Goal: Task Accomplishment & Management: Manage account settings

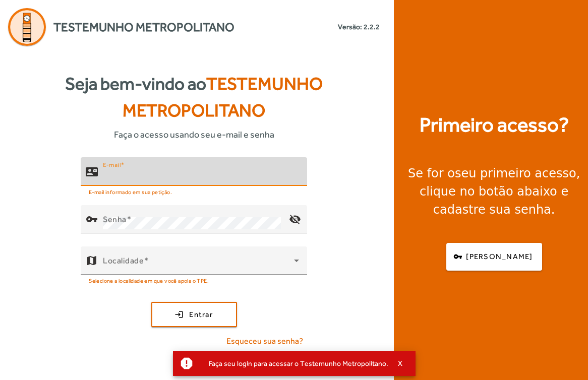
click at [133, 178] on input "E-mail" at bounding box center [201, 176] width 196 height 12
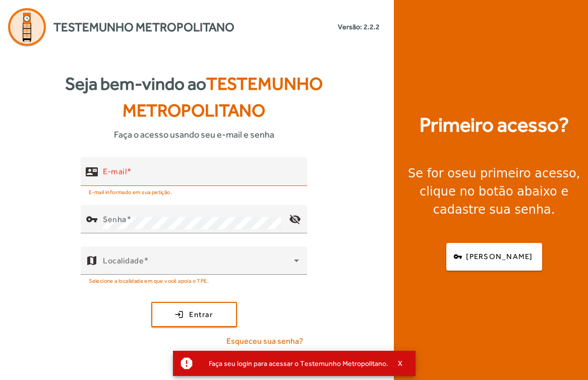
type input "**********"
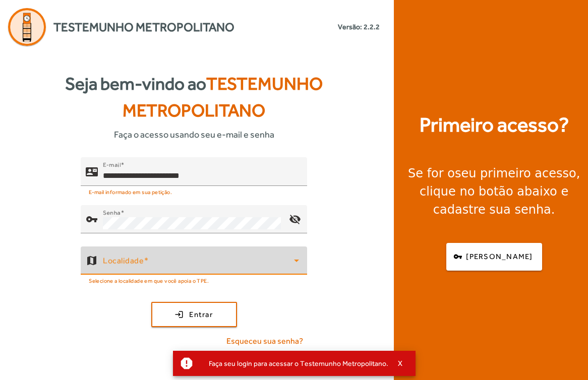
click at [183, 260] on span at bounding box center [198, 265] width 191 height 12
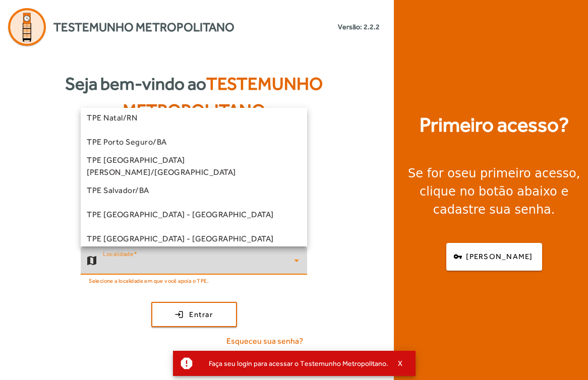
scroll to position [200, 0]
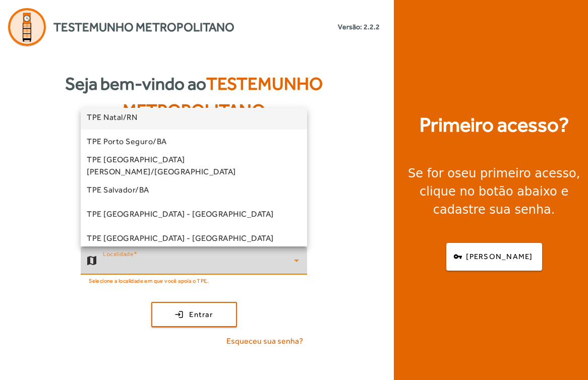
click at [123, 117] on span "TPE Natal/RN" at bounding box center [112, 117] width 50 height 12
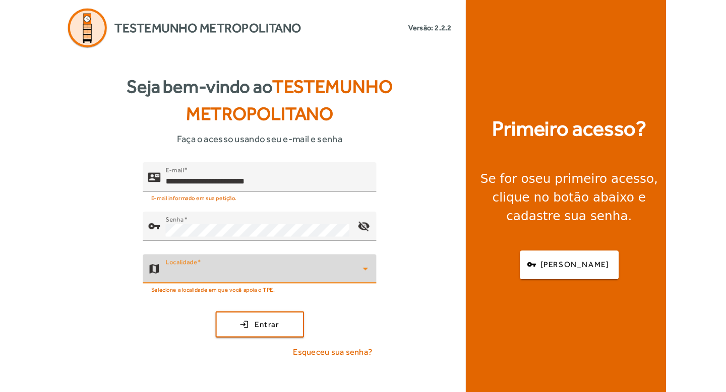
scroll to position [198, 0]
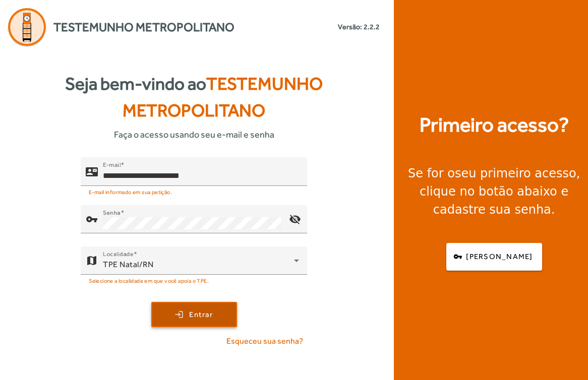
click at [206, 326] on button "login Entrar" at bounding box center [194, 314] width 86 height 25
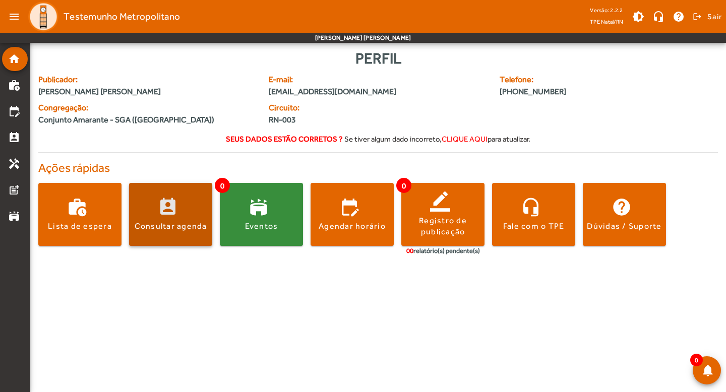
click at [161, 215] on span at bounding box center [170, 215] width 83 height 24
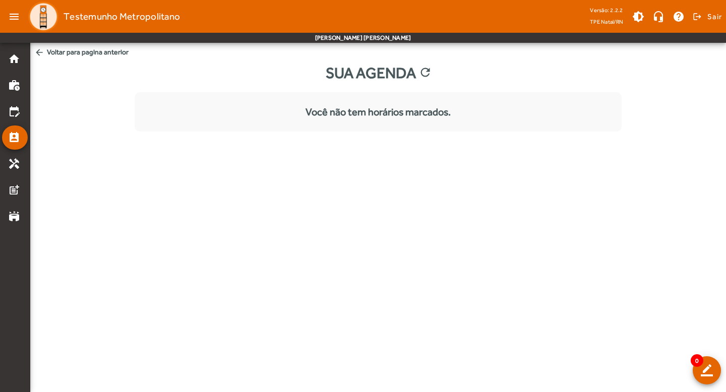
click at [331, 113] on div "Você não tem horários marcados." at bounding box center [378, 111] width 487 height 15
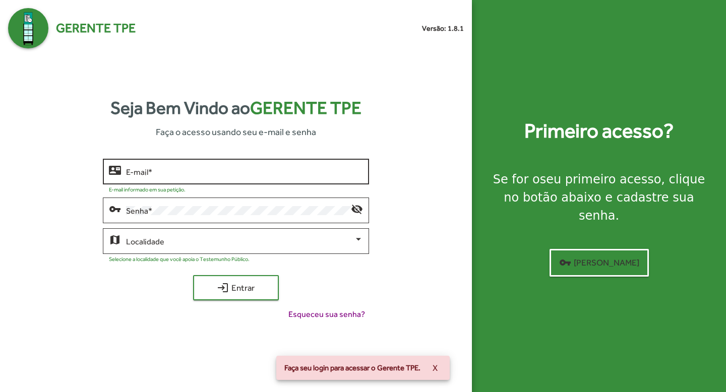
click at [238, 176] on input "E-mail *" at bounding box center [244, 171] width 236 height 9
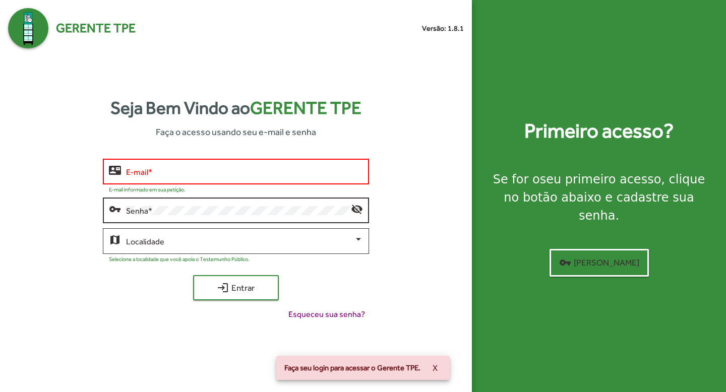
type input "**********"
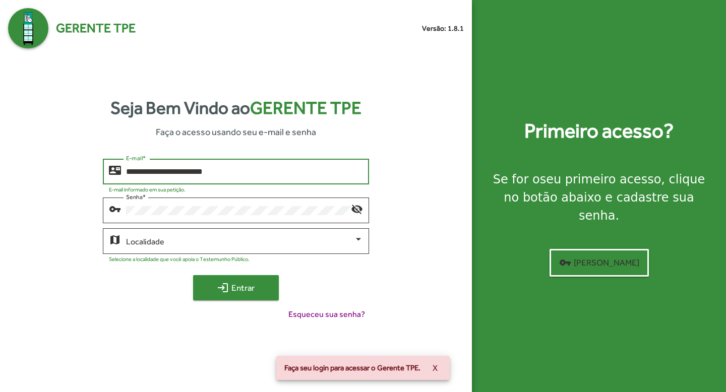
click at [236, 291] on span "login Entrar" at bounding box center [236, 288] width 68 height 18
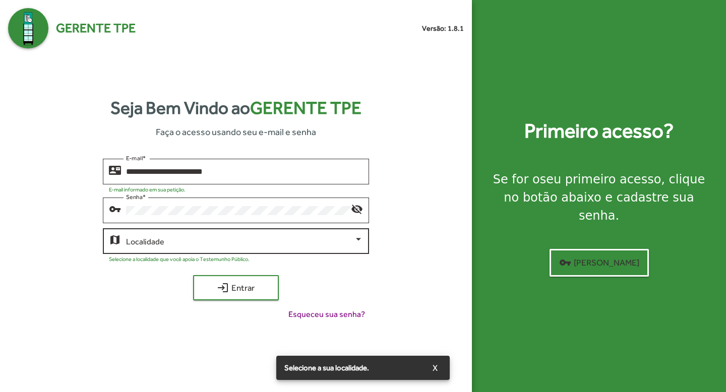
click at [231, 243] on span at bounding box center [239, 241] width 227 height 9
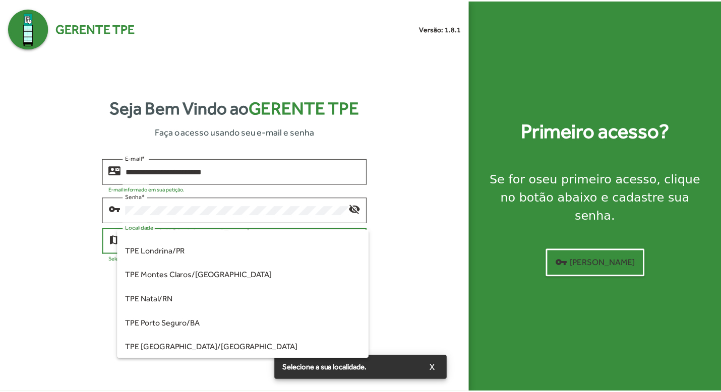
scroll to position [156, 0]
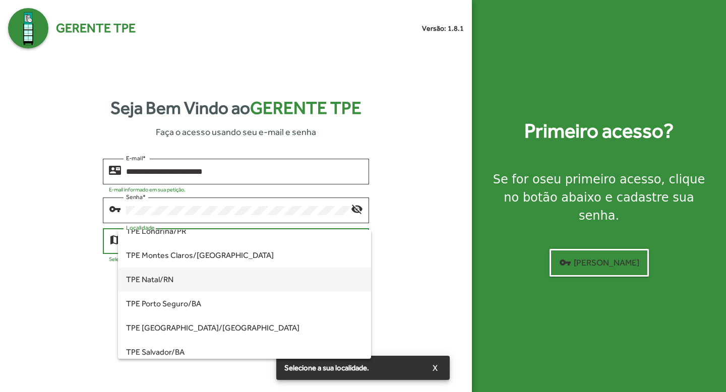
click at [191, 289] on span "TPE Natal/RN" at bounding box center [244, 280] width 236 height 24
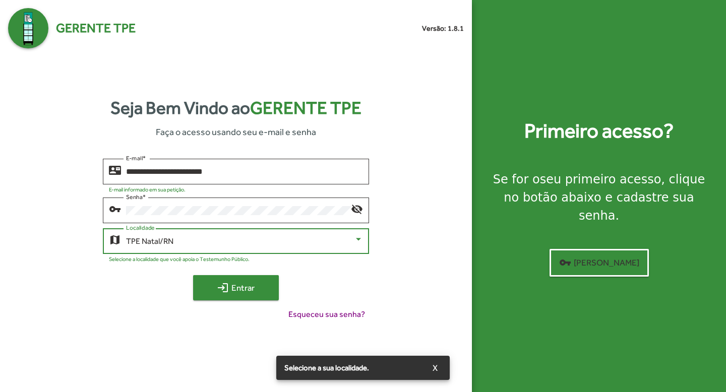
click at [249, 290] on span "login Entrar" at bounding box center [236, 288] width 68 height 18
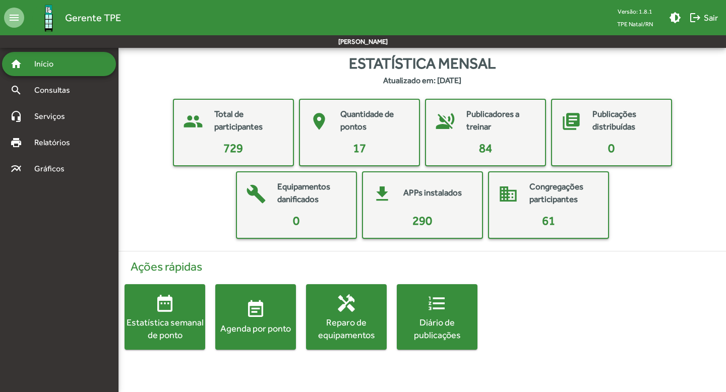
click at [262, 305] on mat-icon "event_note" at bounding box center [256, 310] width 20 height 20
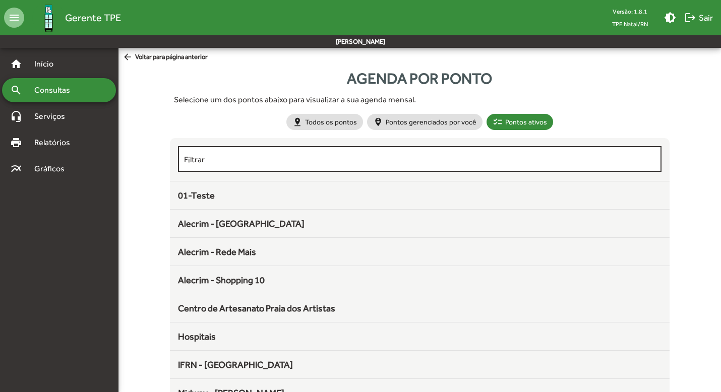
click at [269, 166] on div "Filtrar" at bounding box center [420, 158] width 472 height 28
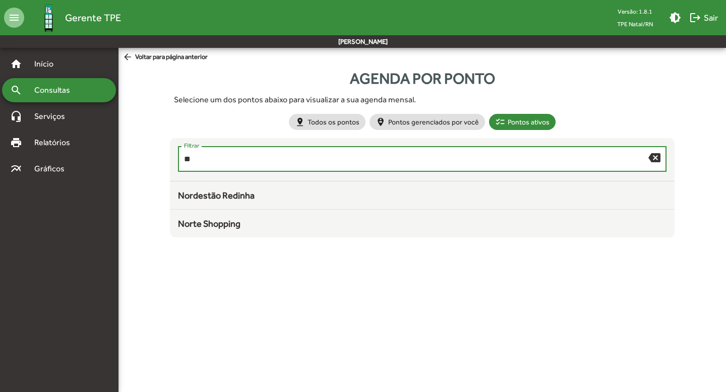
type input "*"
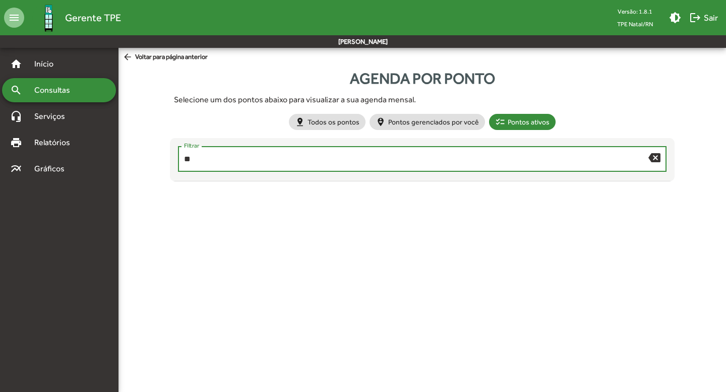
type input "*"
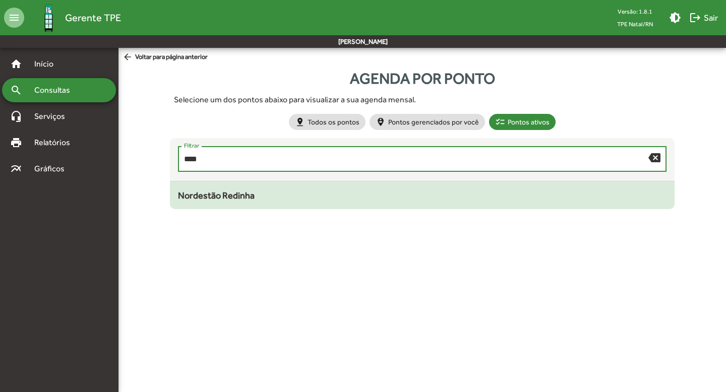
type input "****"
click at [209, 199] on span "Nordestão Redinha" at bounding box center [216, 195] width 77 height 11
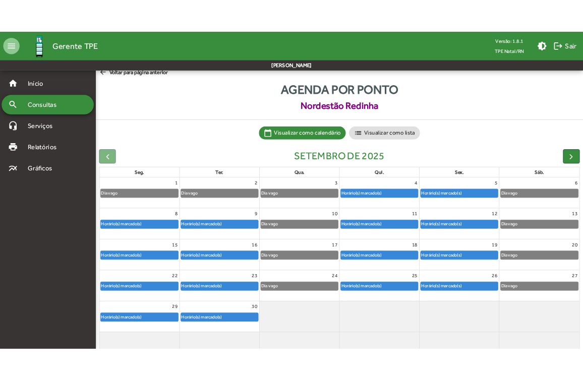
scroll to position [8, 0]
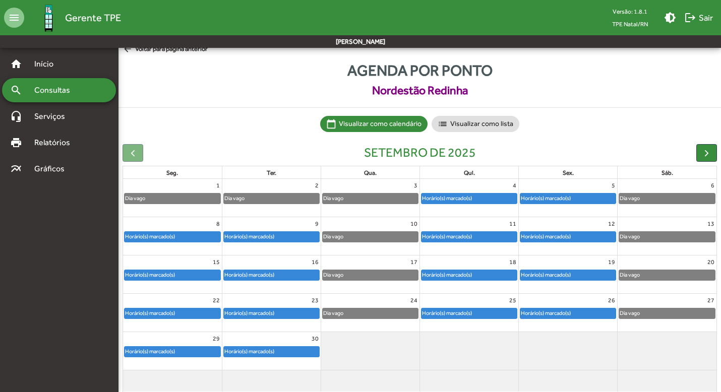
click at [372, 276] on div "Dia vago" at bounding box center [370, 275] width 95 height 10
click at [194, 276] on div "Horário(s) marcado(s)" at bounding box center [173, 275] width 96 height 10
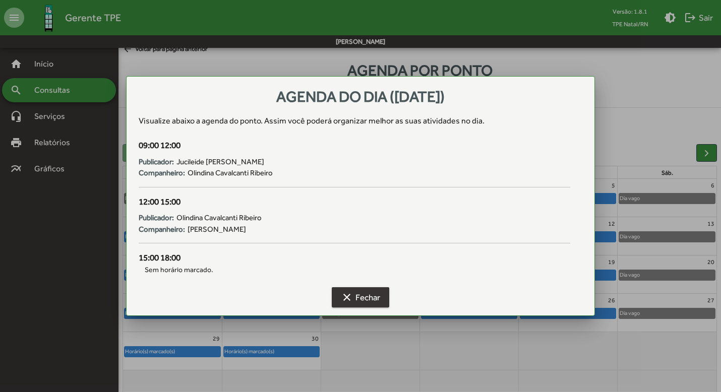
click at [338, 296] on button "clear Fechar" at bounding box center [360, 297] width 57 height 20
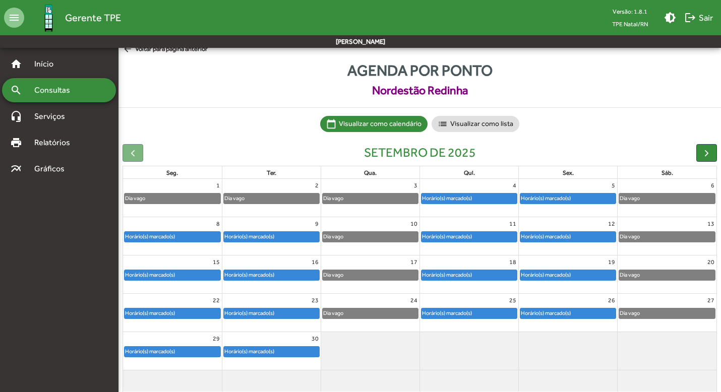
click at [298, 275] on div "Horário(s) marcado(s)" at bounding box center [271, 275] width 95 height 10
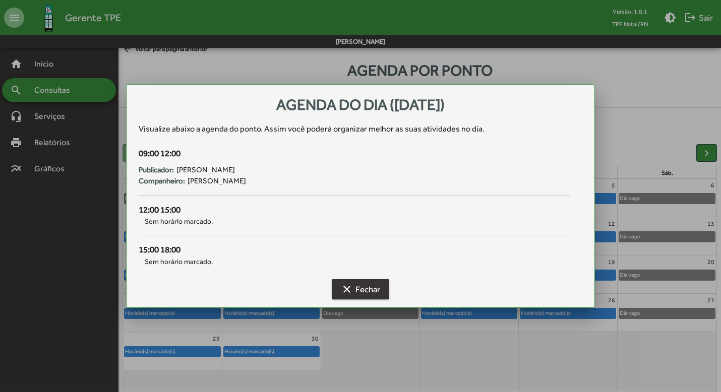
click at [358, 287] on span "clear Fechar" at bounding box center [360, 289] width 39 height 18
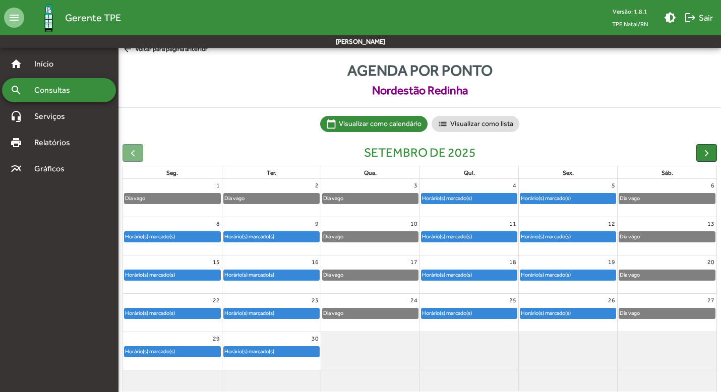
click at [356, 239] on div "Dia vago" at bounding box center [370, 237] width 95 height 10
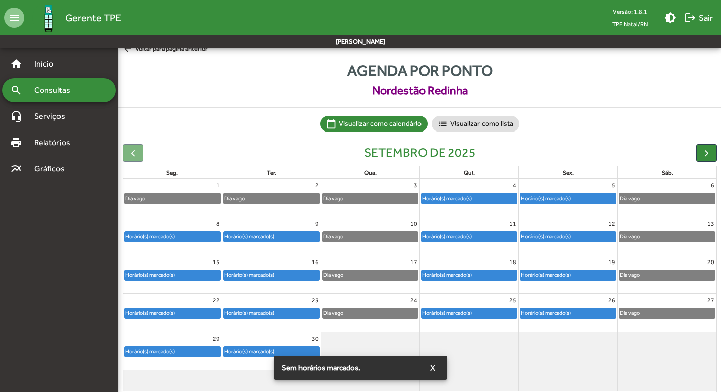
click at [388, 237] on div "Dia vago" at bounding box center [370, 237] width 95 height 10
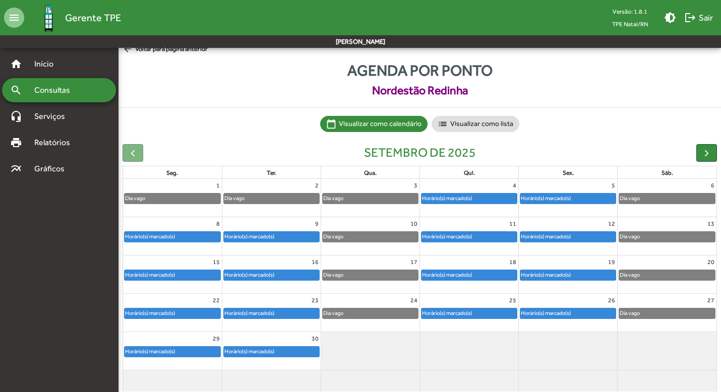
click at [285, 240] on div "Horário(s) marcado(s)" at bounding box center [271, 237] width 95 height 10
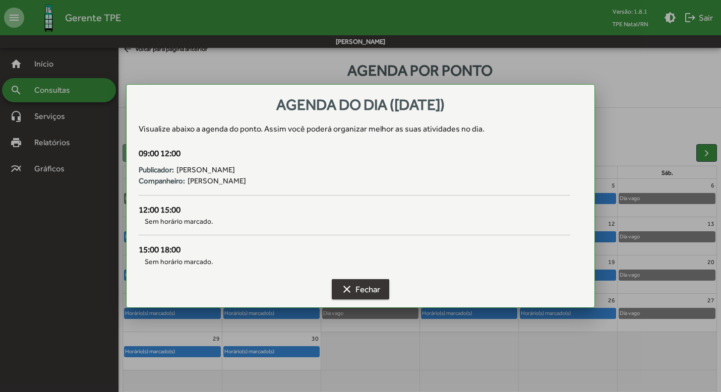
click at [349, 289] on mat-icon "clear" at bounding box center [347, 289] width 12 height 12
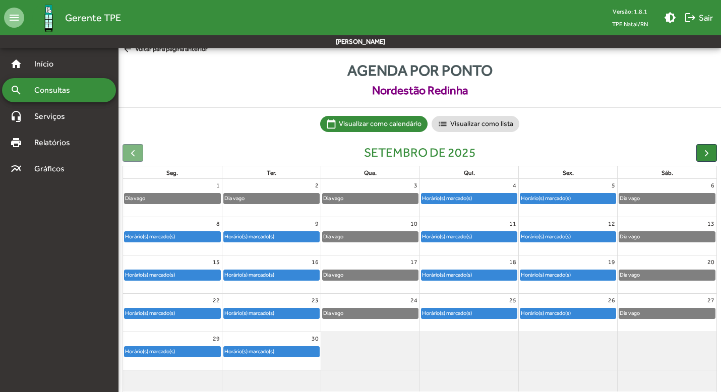
click at [256, 275] on div "Horário(s) marcado(s)" at bounding box center [249, 275] width 51 height 10
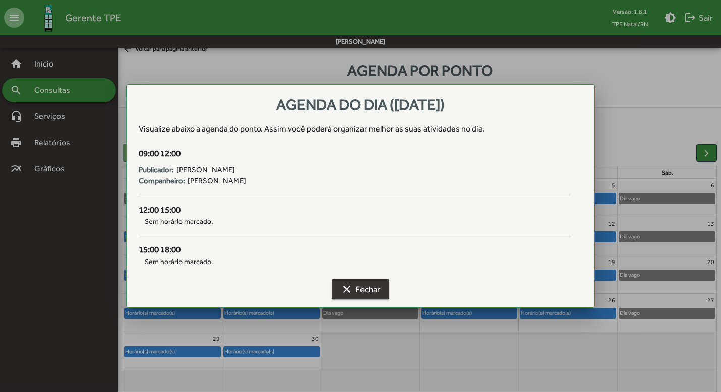
click at [365, 285] on span "clear Fechar" at bounding box center [360, 289] width 39 height 18
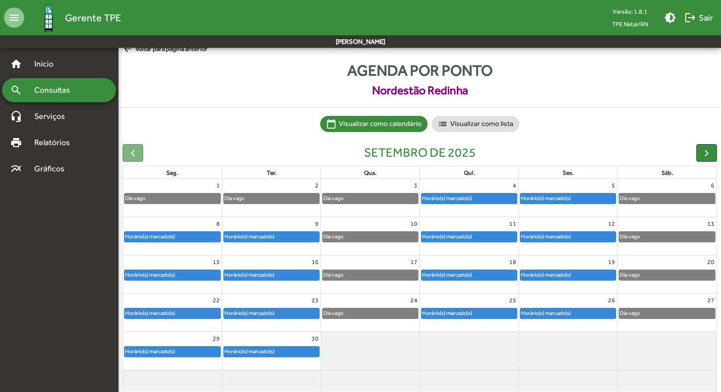
click at [447, 277] on div "Horário(s) marcado(s)" at bounding box center [447, 275] width 51 height 10
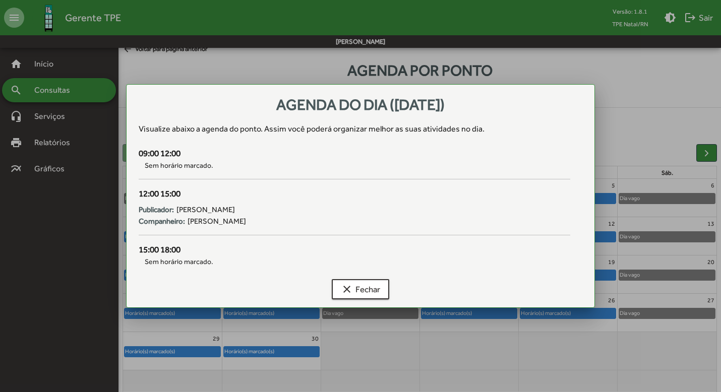
click at [347, 299] on div "clear Fechar" at bounding box center [361, 291] width 444 height 32
click at [358, 287] on span "clear Fechar" at bounding box center [360, 289] width 39 height 18
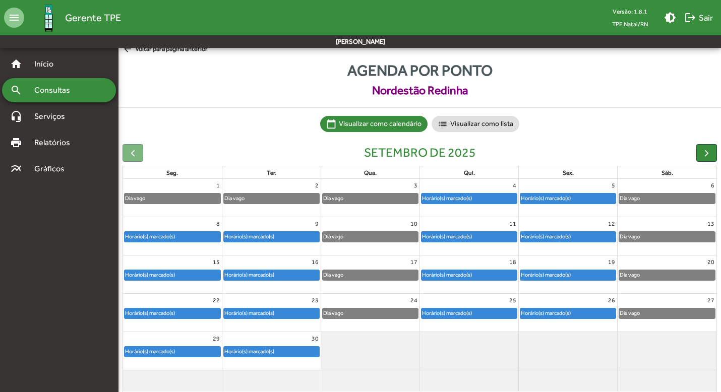
click at [543, 273] on div "Horário(s) marcado(s)" at bounding box center [545, 275] width 51 height 10
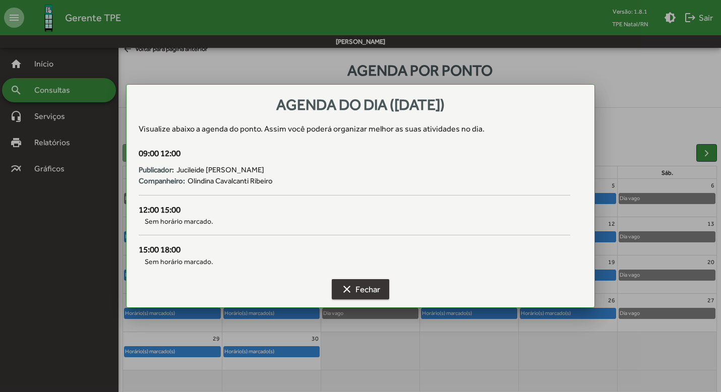
click at [377, 292] on span "clear Fechar" at bounding box center [360, 289] width 39 height 18
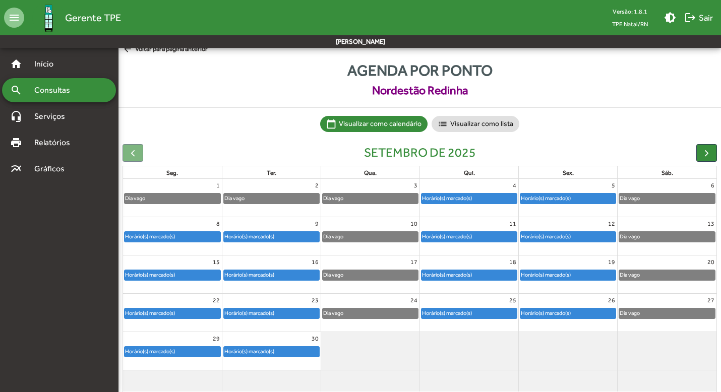
click at [643, 274] on div "Dia vago" at bounding box center [667, 275] width 96 height 10
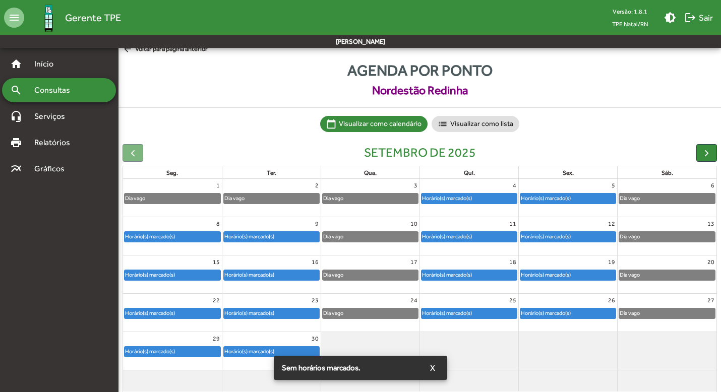
click at [640, 276] on div "Dia vago" at bounding box center [629, 275] width 21 height 10
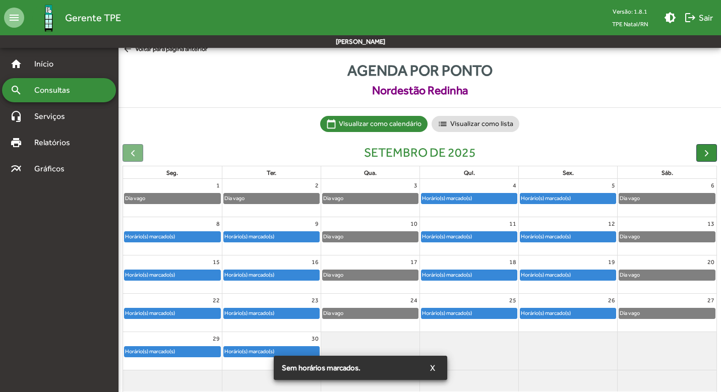
click at [640, 276] on div "Dia vago" at bounding box center [629, 275] width 21 height 10
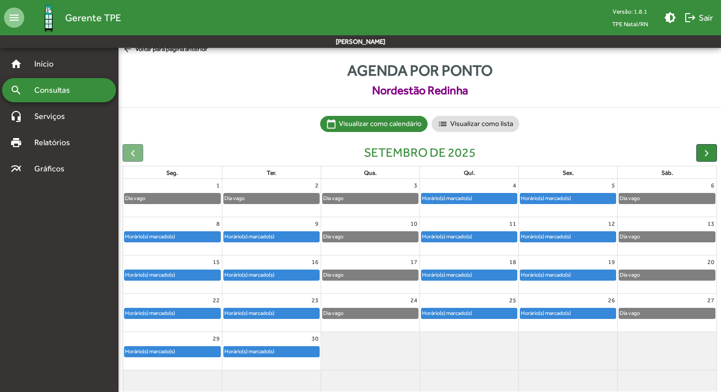
click at [243, 277] on div "Horário(s) marcado(s)" at bounding box center [249, 275] width 51 height 10
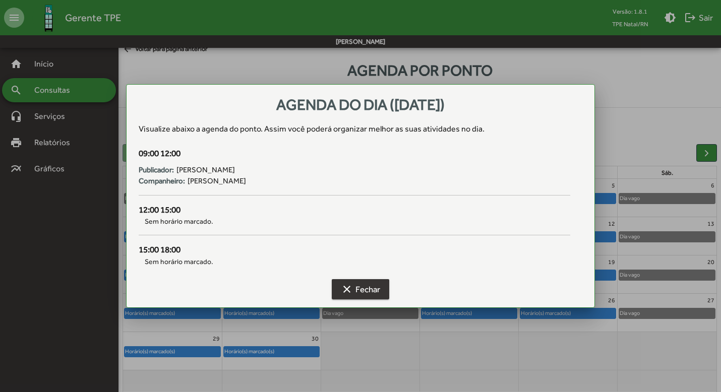
click at [350, 285] on mat-icon "clear" at bounding box center [347, 289] width 12 height 12
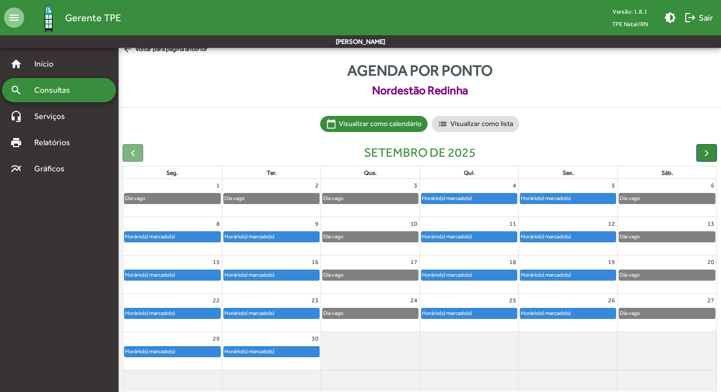
click at [373, 267] on div "17" at bounding box center [370, 262] width 98 height 13
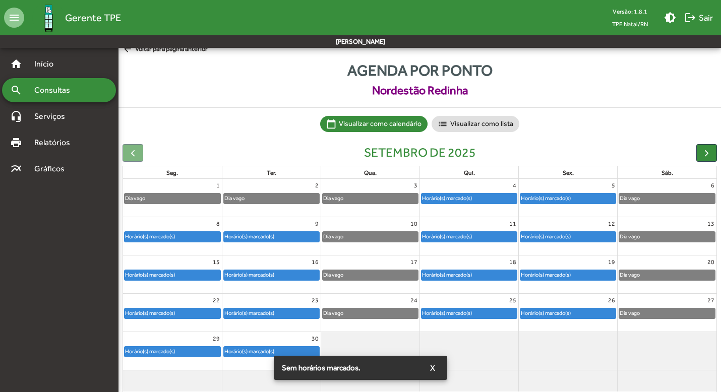
click at [373, 267] on div "17" at bounding box center [370, 262] width 98 height 13
click at [368, 273] on div "Dia vago" at bounding box center [370, 275] width 95 height 10
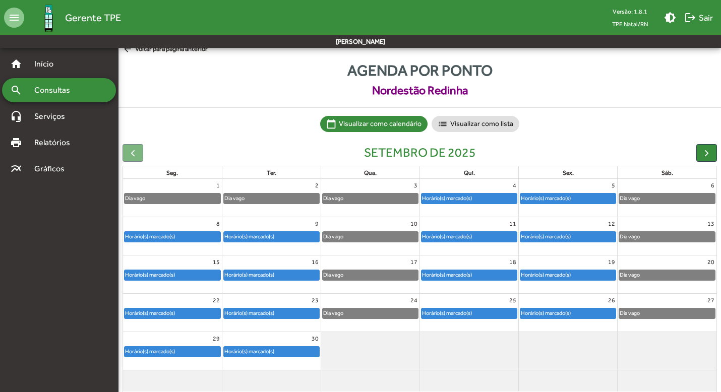
click at [456, 275] on div "Horário(s) marcado(s)" at bounding box center [447, 275] width 51 height 10
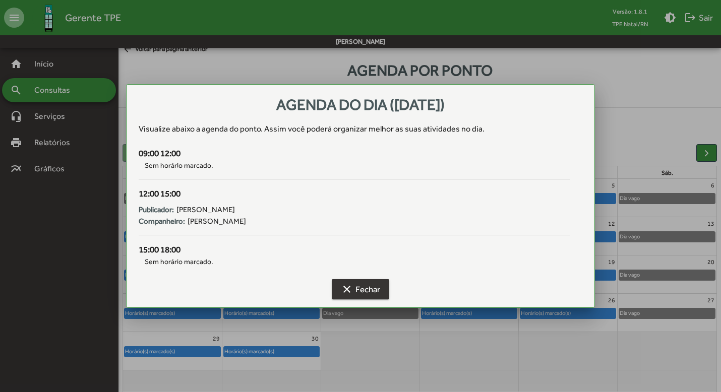
click at [381, 287] on button "clear Fechar" at bounding box center [360, 289] width 57 height 20
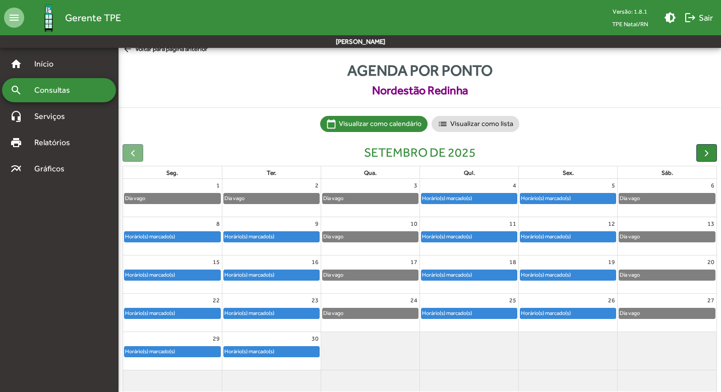
click at [549, 277] on div "Horário(s) marcado(s)" at bounding box center [545, 275] width 51 height 10
